Goal: Task Accomplishment & Management: Use online tool/utility

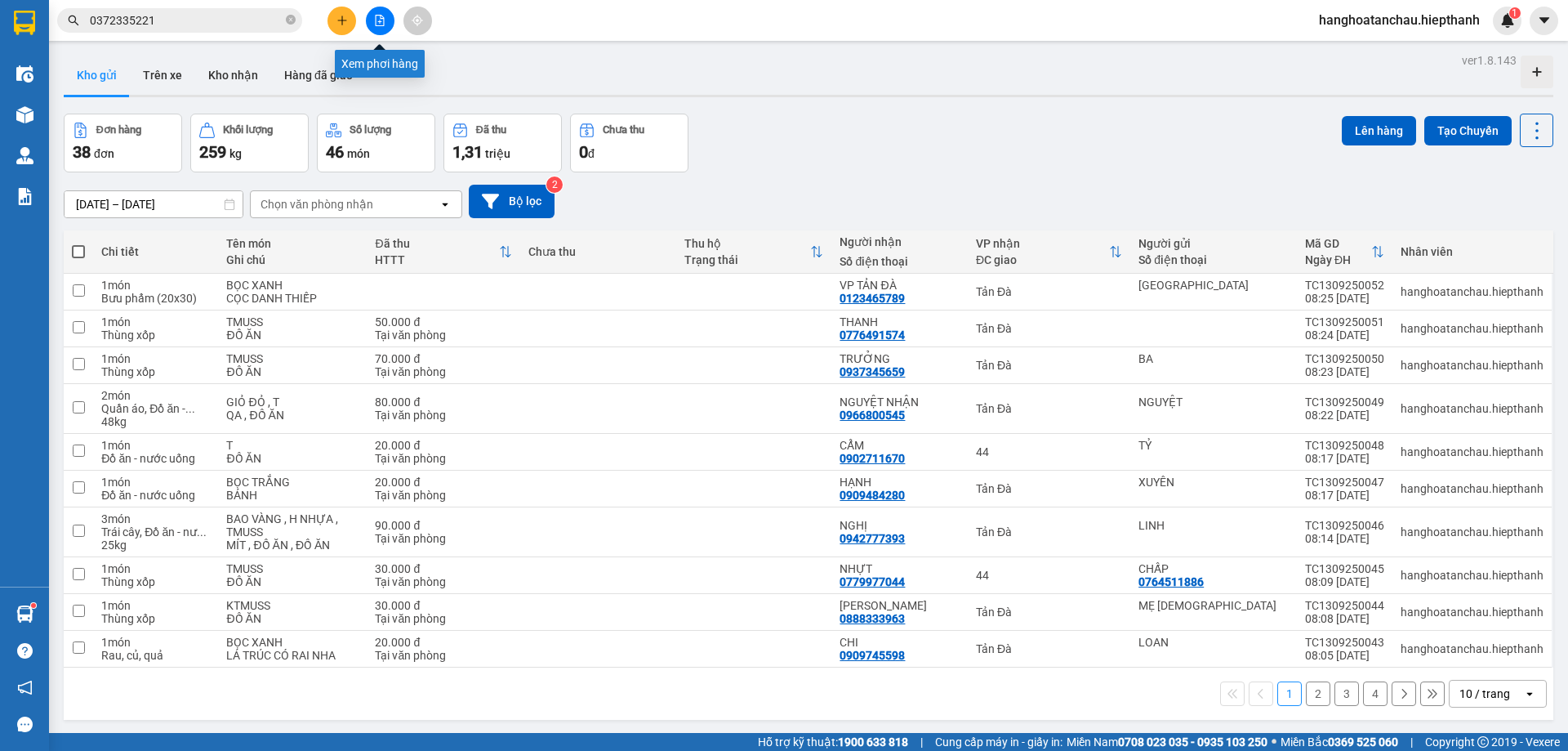
click at [377, 27] on button at bounding box center [380, 21] width 29 height 29
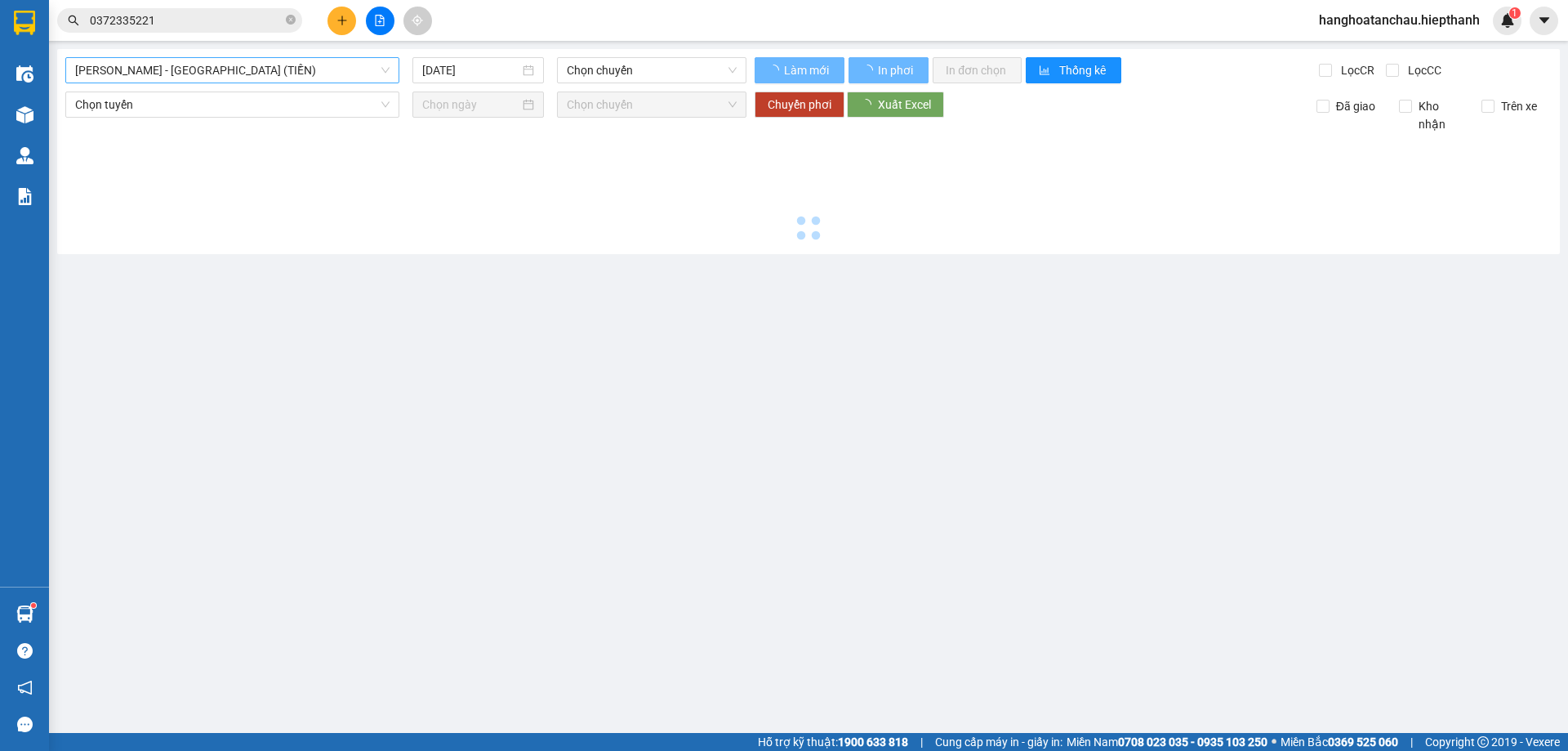
click at [261, 67] on span "[PERSON_NAME] - [GEOGRAPHIC_DATA] (TIỀN)" at bounding box center [232, 71] width 314 height 25
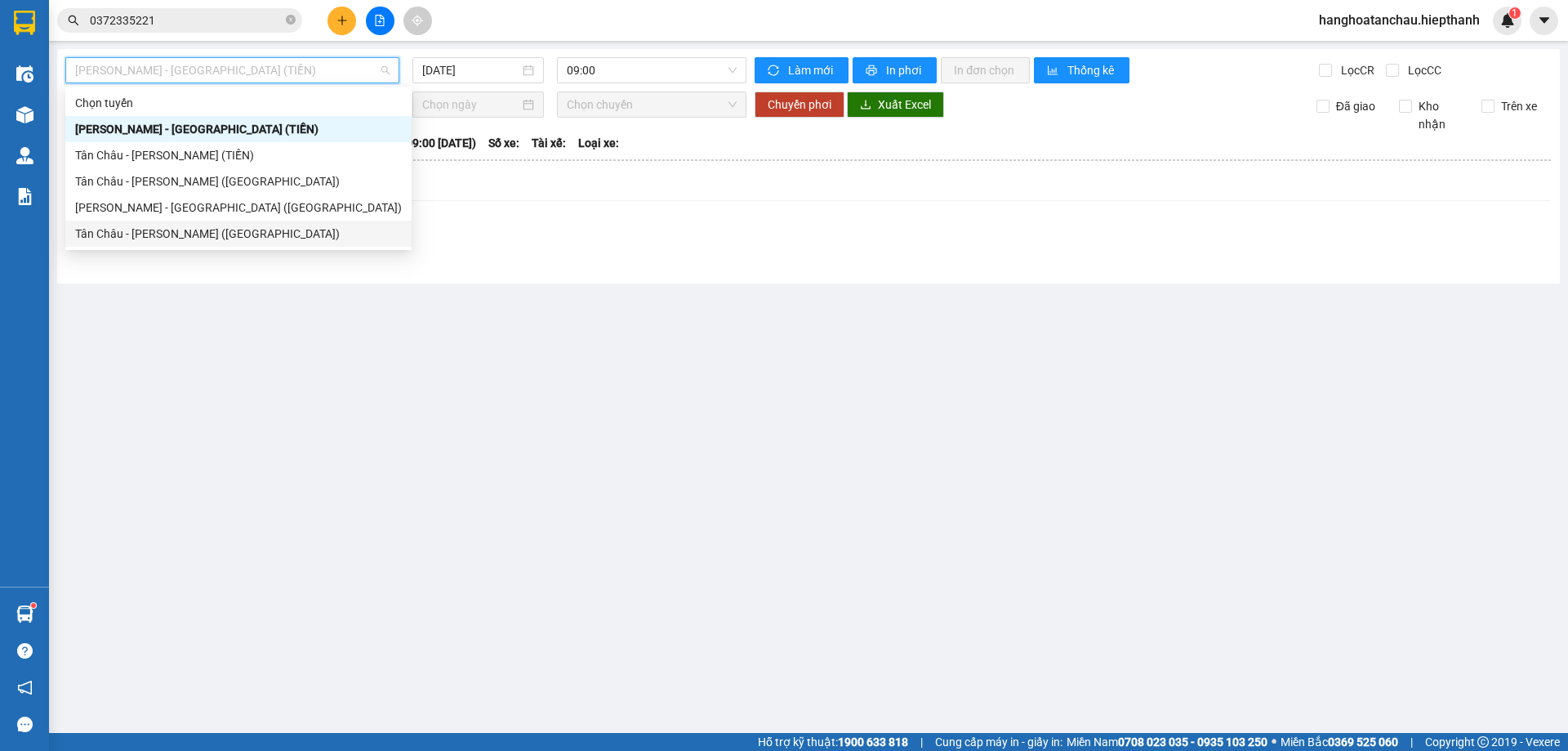
click at [197, 232] on div "Tân Châu - [PERSON_NAME] ([GEOGRAPHIC_DATA])" at bounding box center [238, 234] width 326 height 18
type input "[DATE]"
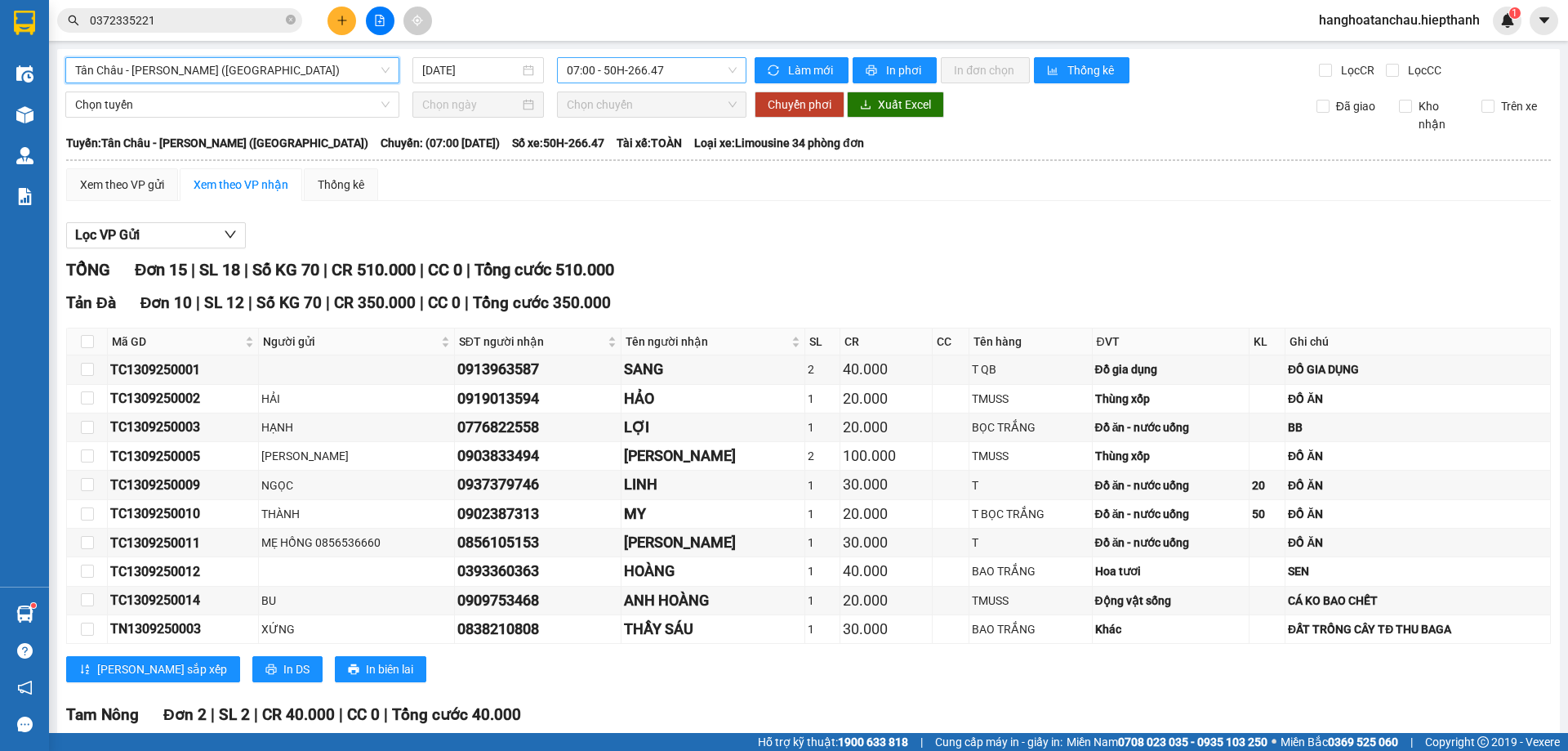
click at [637, 77] on span "07:00 - 50H-266.47" at bounding box center [651, 71] width 170 height 25
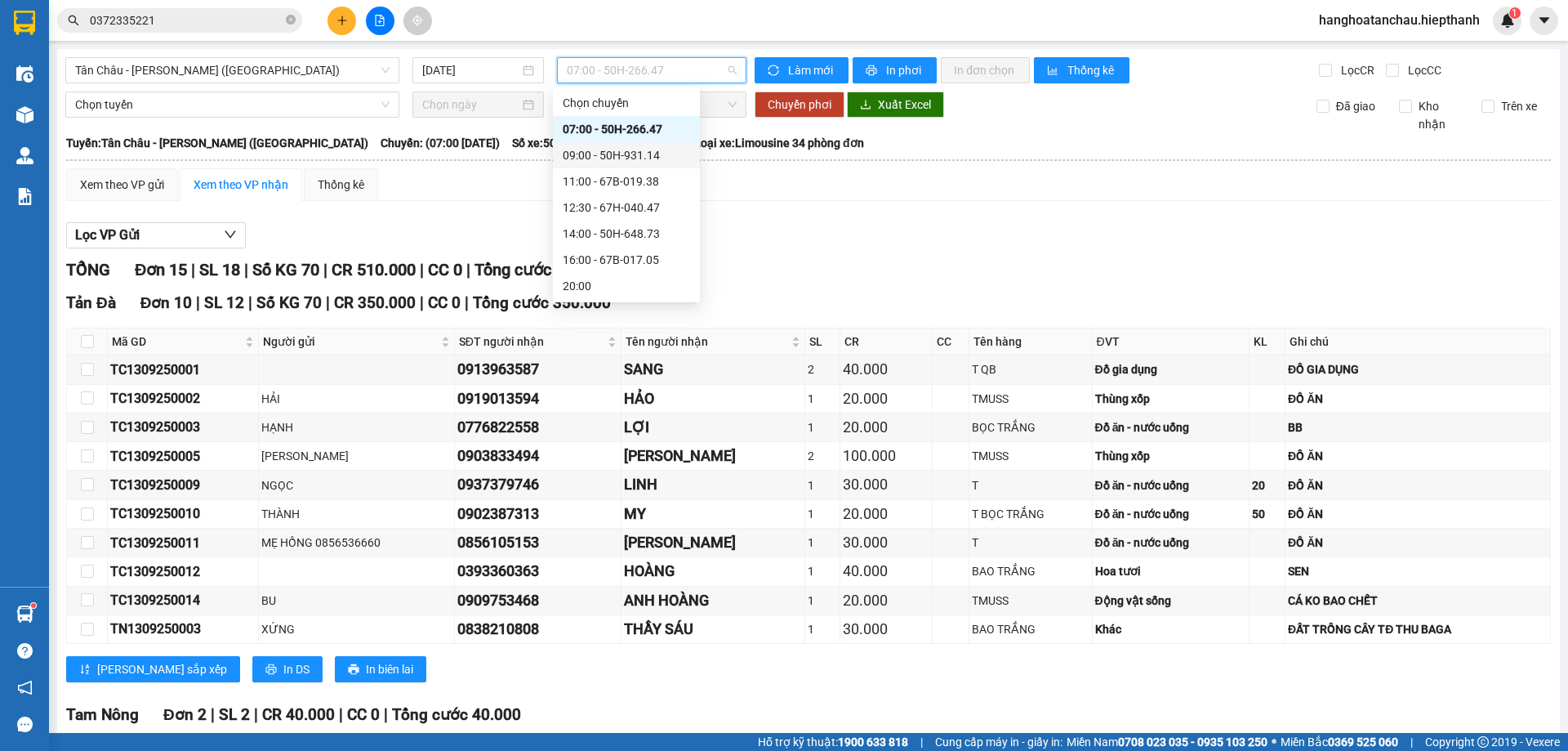
click at [625, 146] on div "09:00 - 50H-931.14" at bounding box center [626, 155] width 147 height 26
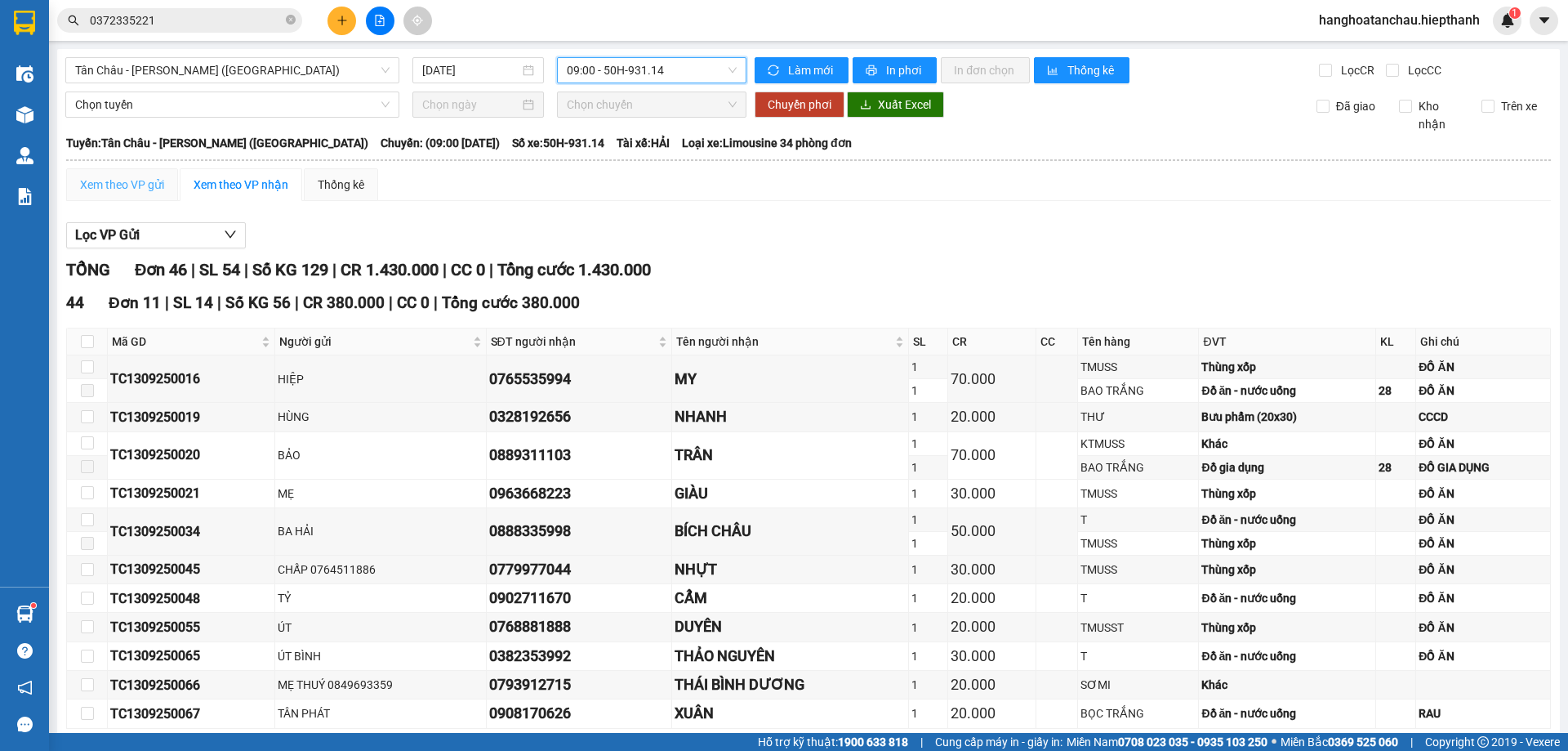
click at [113, 174] on div "Xem theo VP gửi" at bounding box center [122, 185] width 112 height 33
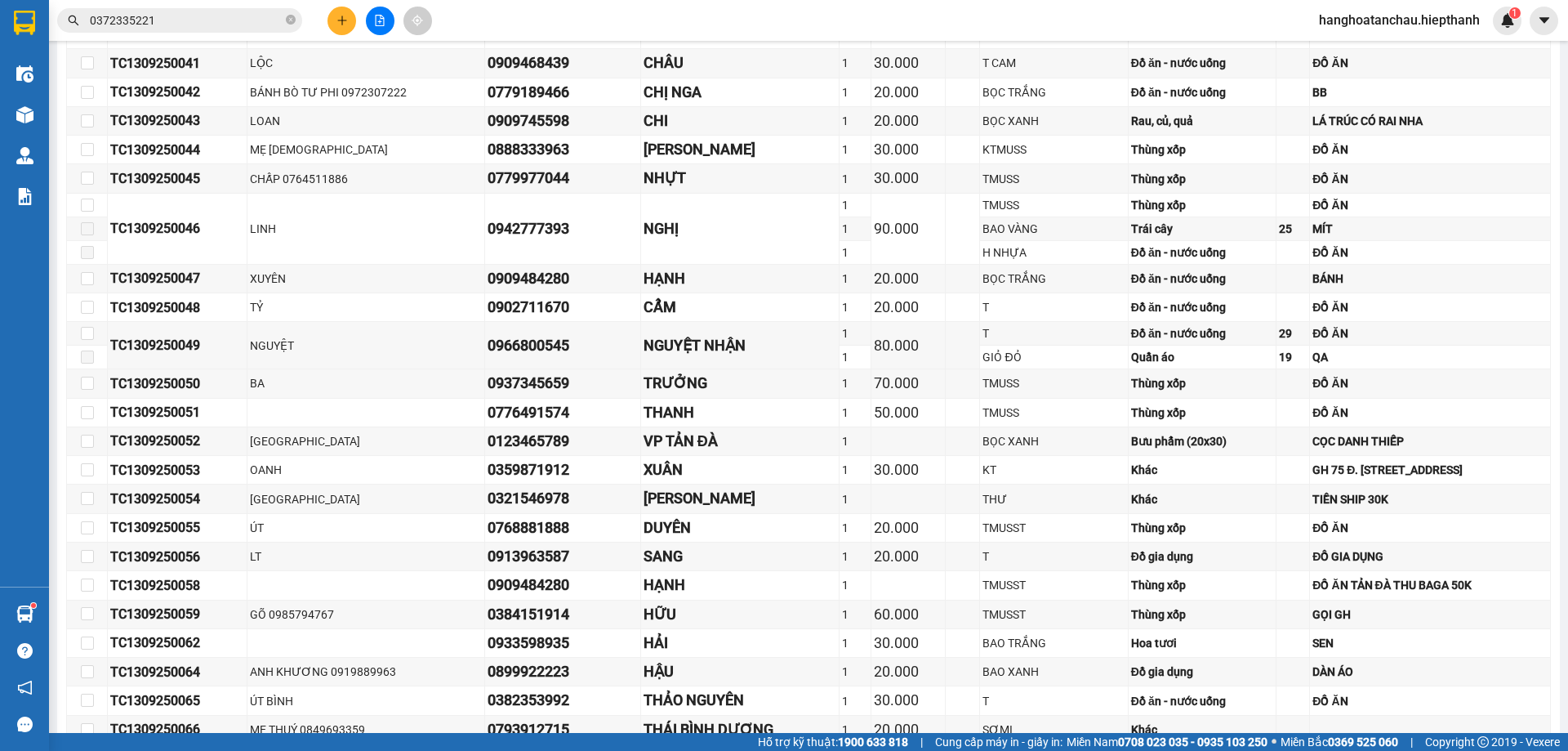
scroll to position [1186, 0]
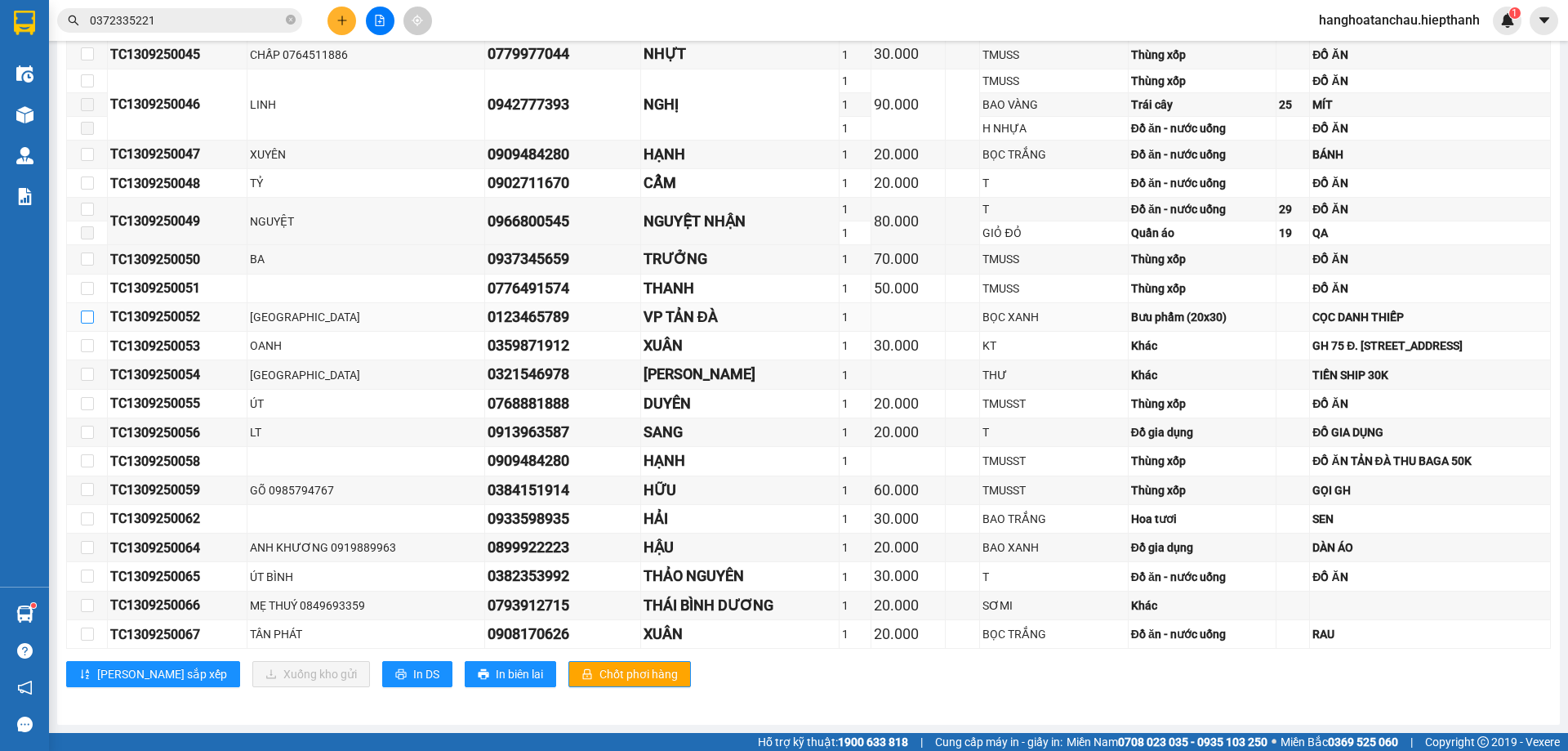
click at [89, 317] on input "checkbox" at bounding box center [87, 317] width 13 height 13
checkbox input "true"
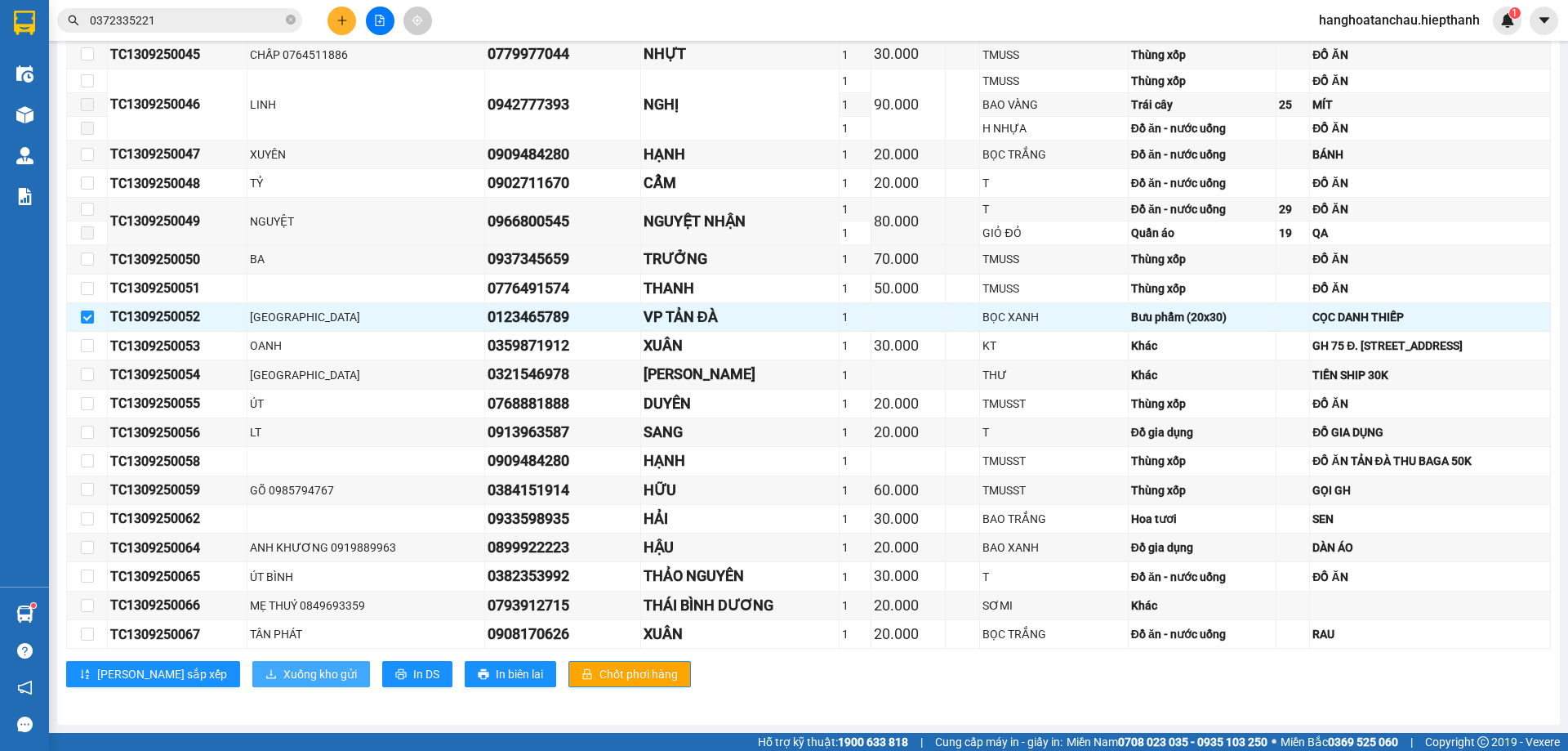
click at [284, 670] on span "Xuống kho gửi" at bounding box center [320, 674] width 73 height 18
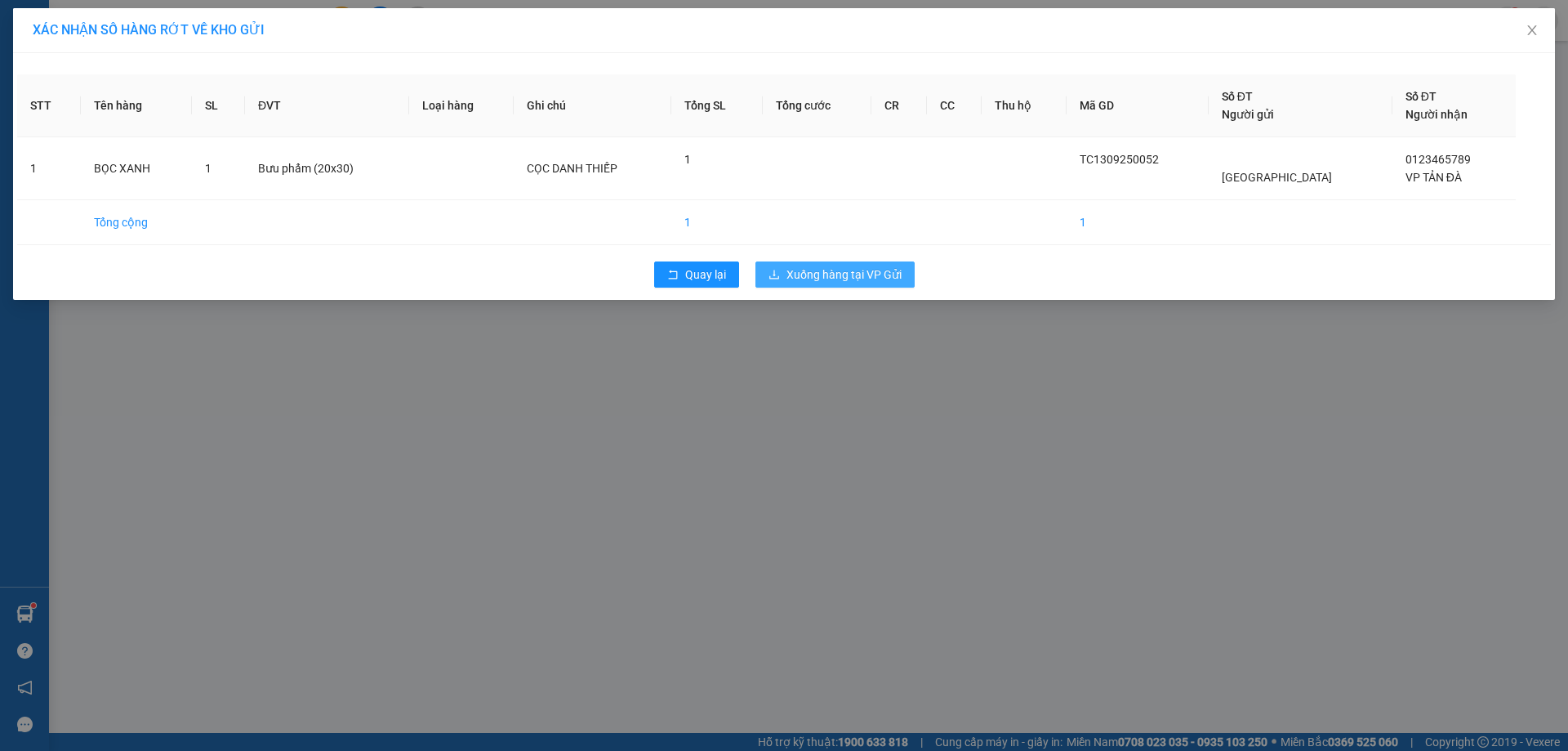
click at [815, 276] on span "Xuống hàng tại VP Gửi" at bounding box center [844, 275] width 115 height 18
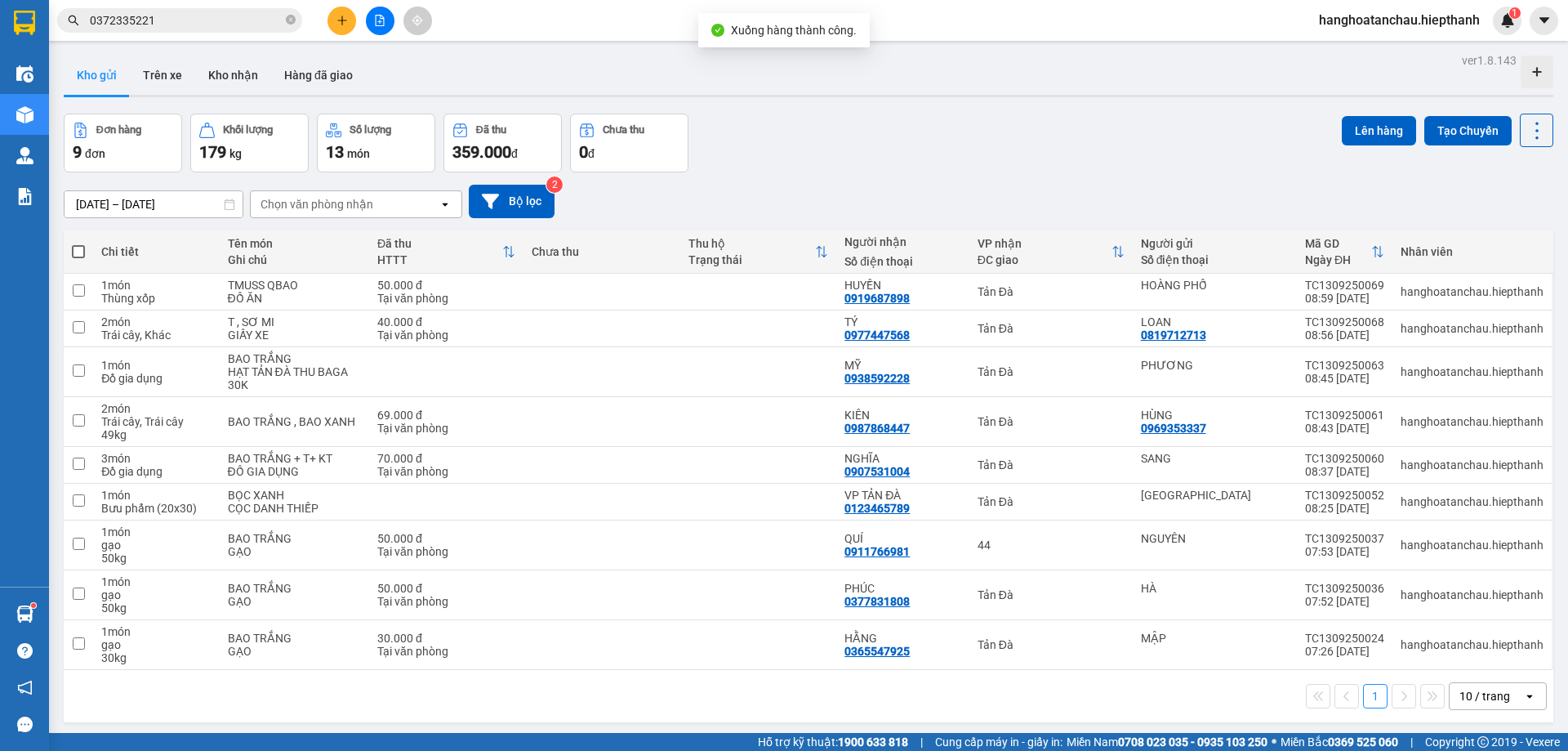
click at [847, 145] on div "Đơn hàng 9 đơn Khối lượng 179 kg Số lượng 13 món Đã thu 359.000 đ Chưa thu 0 đ …" at bounding box center [808, 143] width 1490 height 59
